Goal: Navigation & Orientation: Find specific page/section

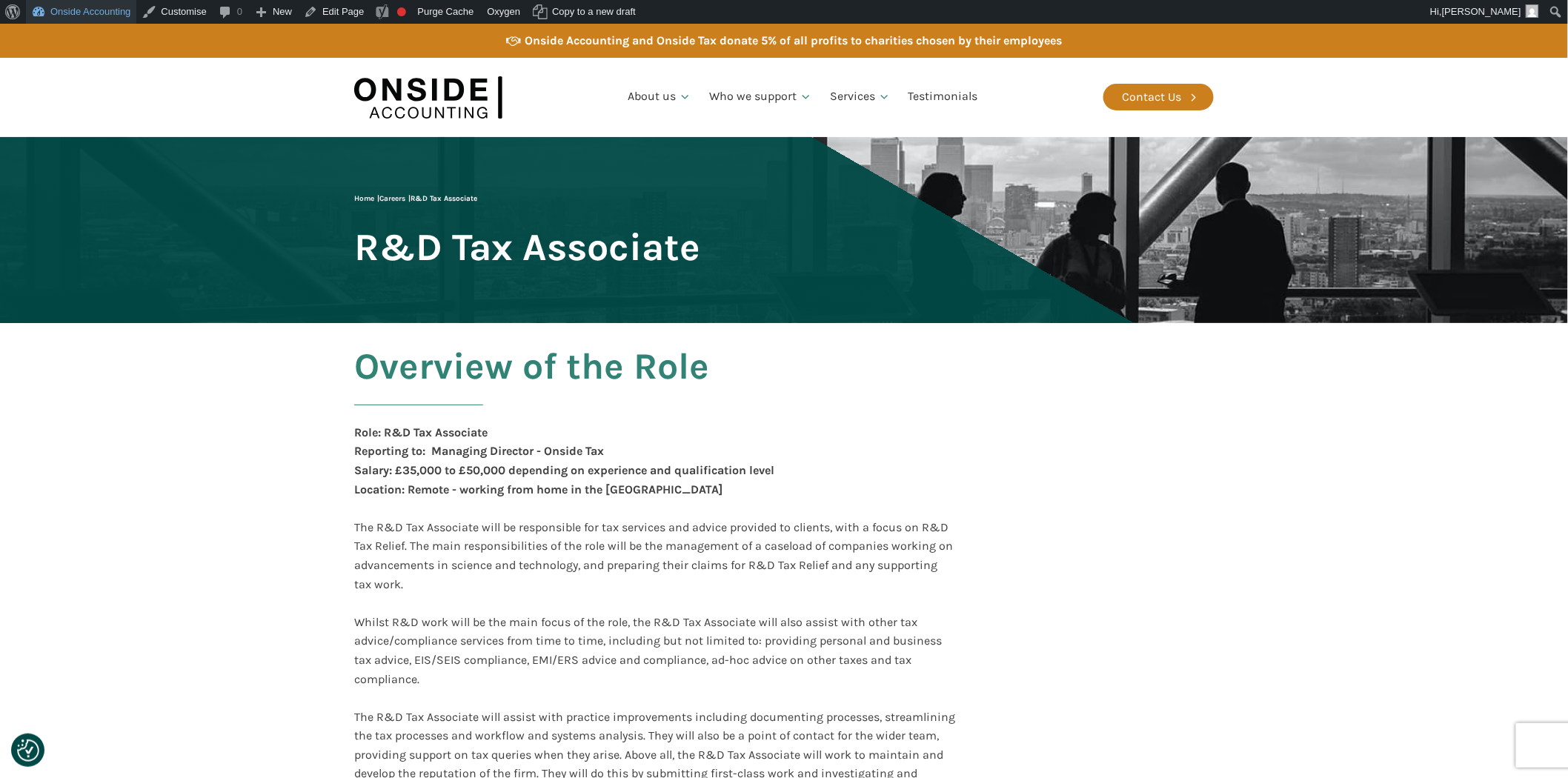
click at [75, 13] on link "Onside Accounting" at bounding box center [82, 12] width 111 height 24
click at [69, 30] on link "Dashboard" at bounding box center [85, 38] width 118 height 19
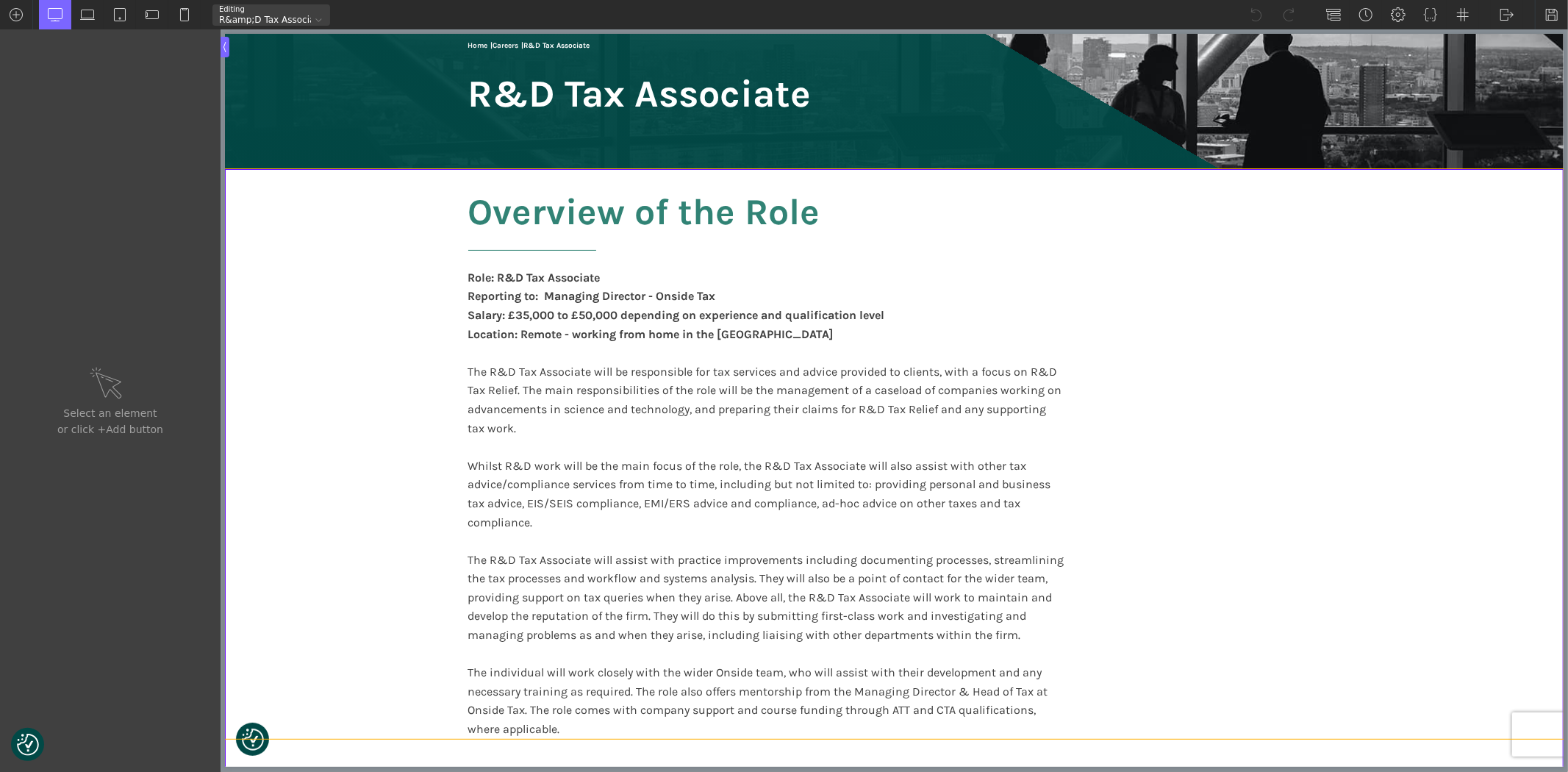
scroll to position [163, 0]
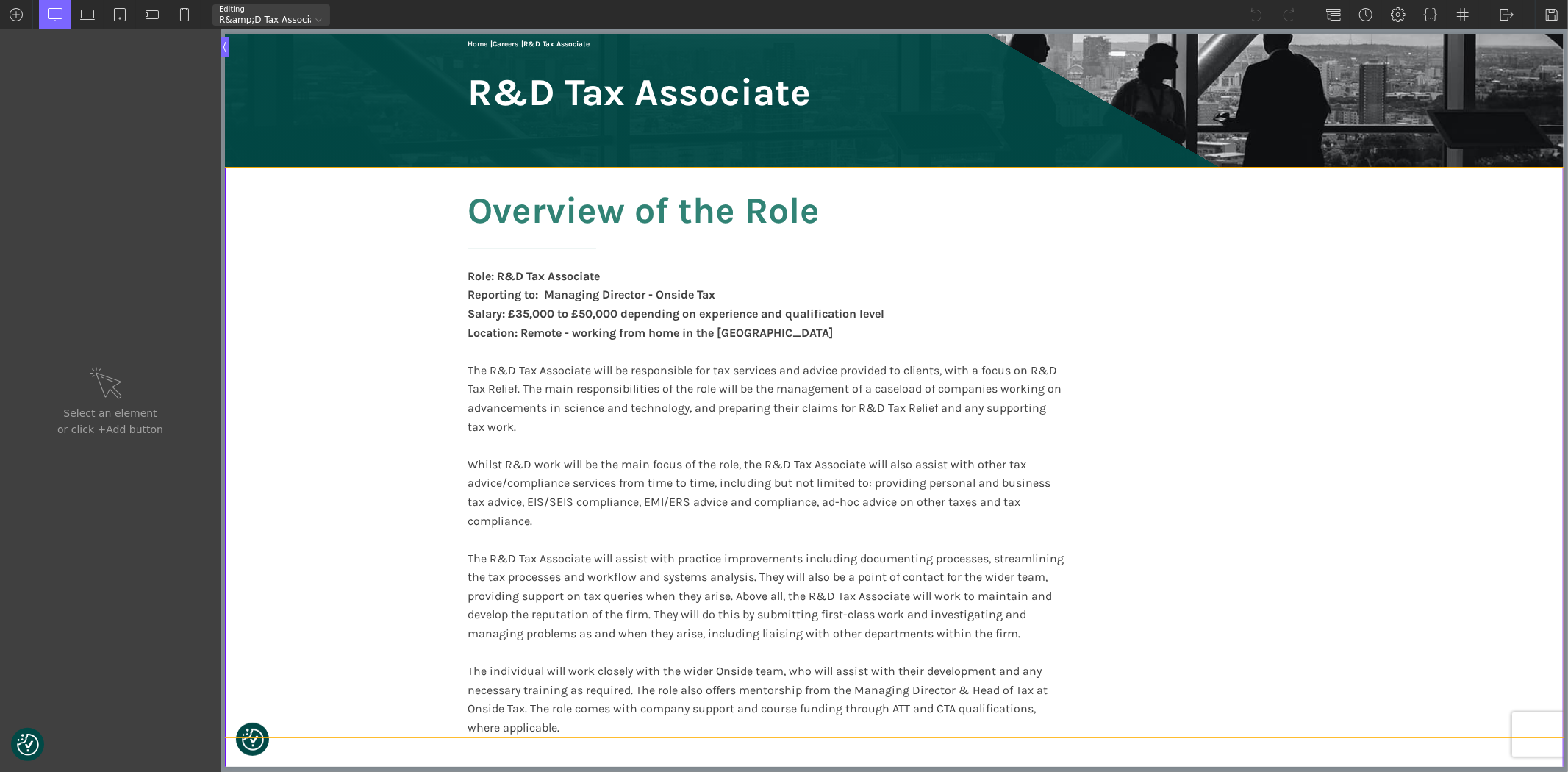
click at [1130, 264] on div "Overview of the Role Role: R&D Tax Associate Reporting to: Managing Director - …" at bounding box center [893, 453] width 882 height 570
type input "section-908-183"
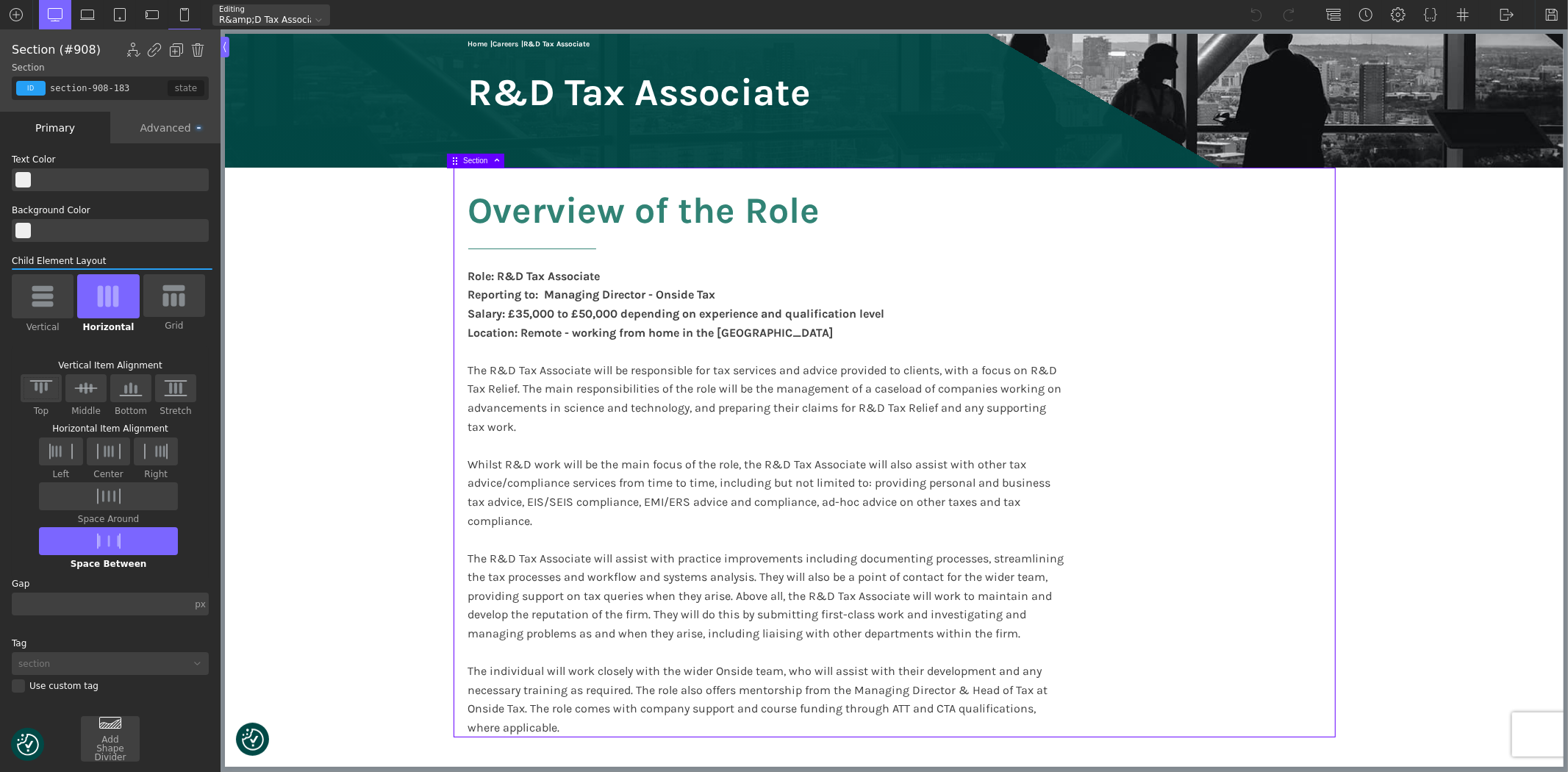
click at [1371, 317] on section "Overview of the Role Role: R&D Tax Associate Reporting to: Managing Director - …" at bounding box center [893, 453] width 1339 height 570
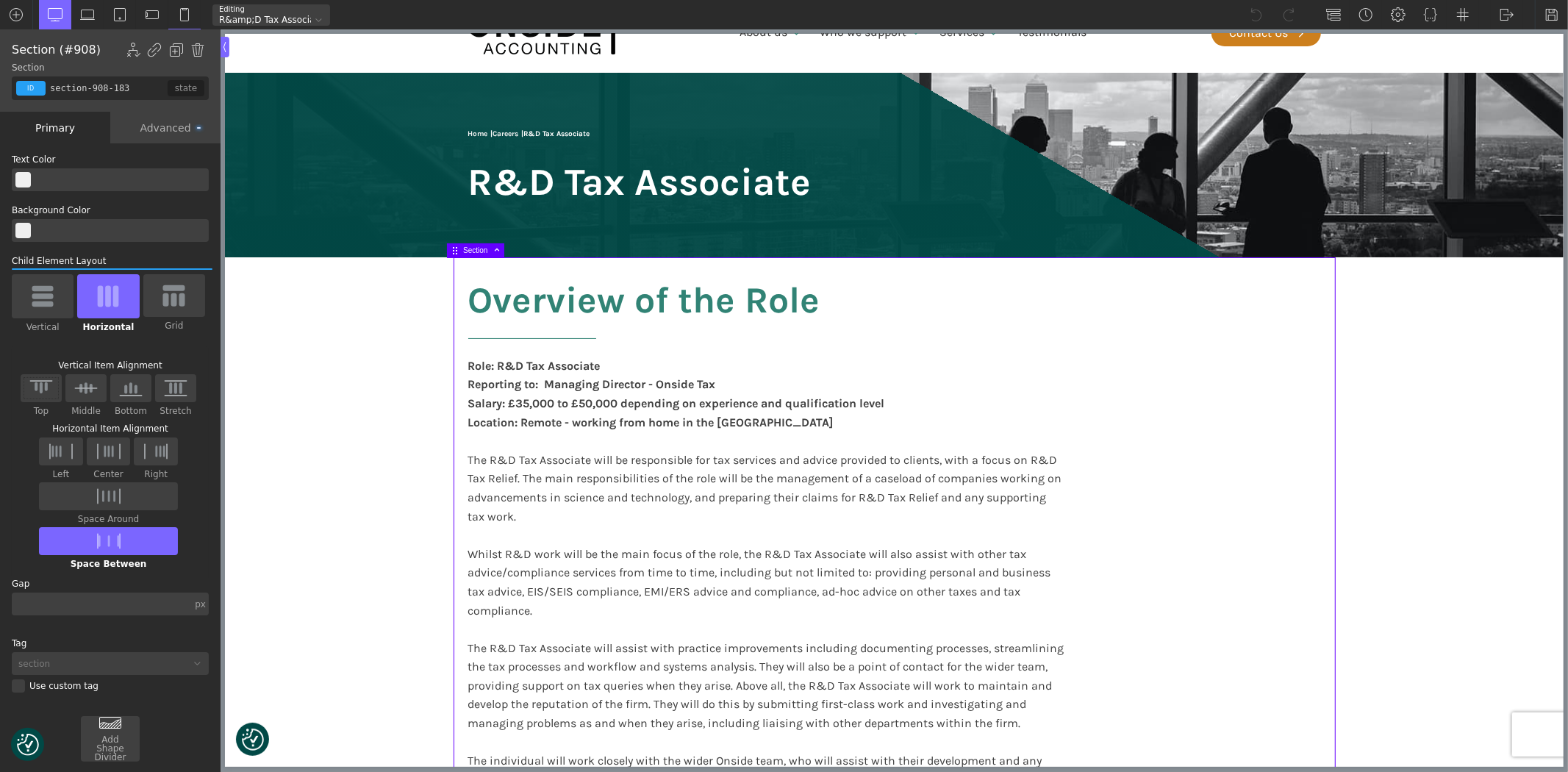
scroll to position [0, 0]
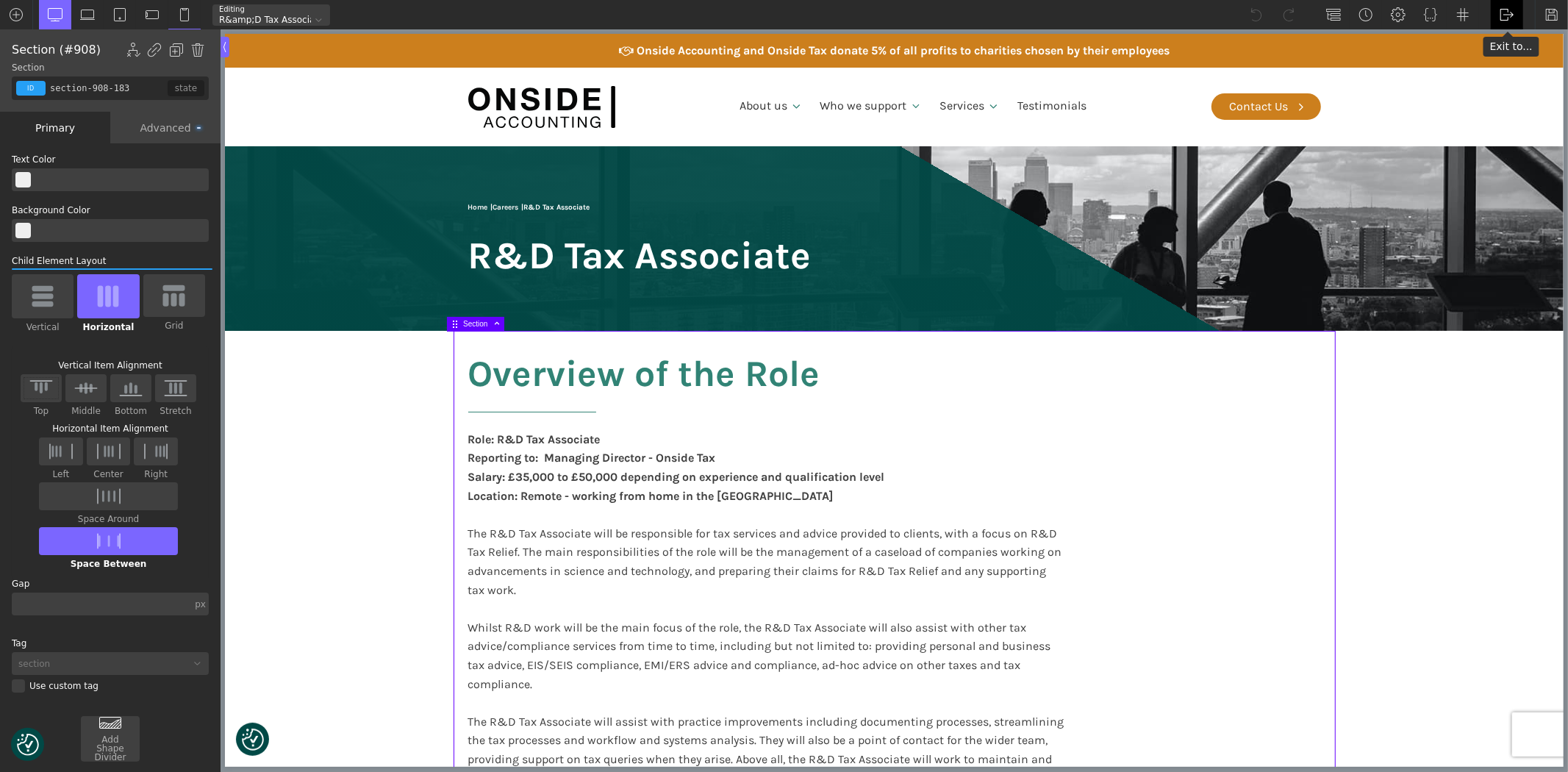
click at [1513, 17] on img at bounding box center [1507, 15] width 15 height 15
click at [1515, 62] on link "Frontend" at bounding box center [1522, 62] width 62 height 24
